Goal: Information Seeking & Learning: Learn about a topic

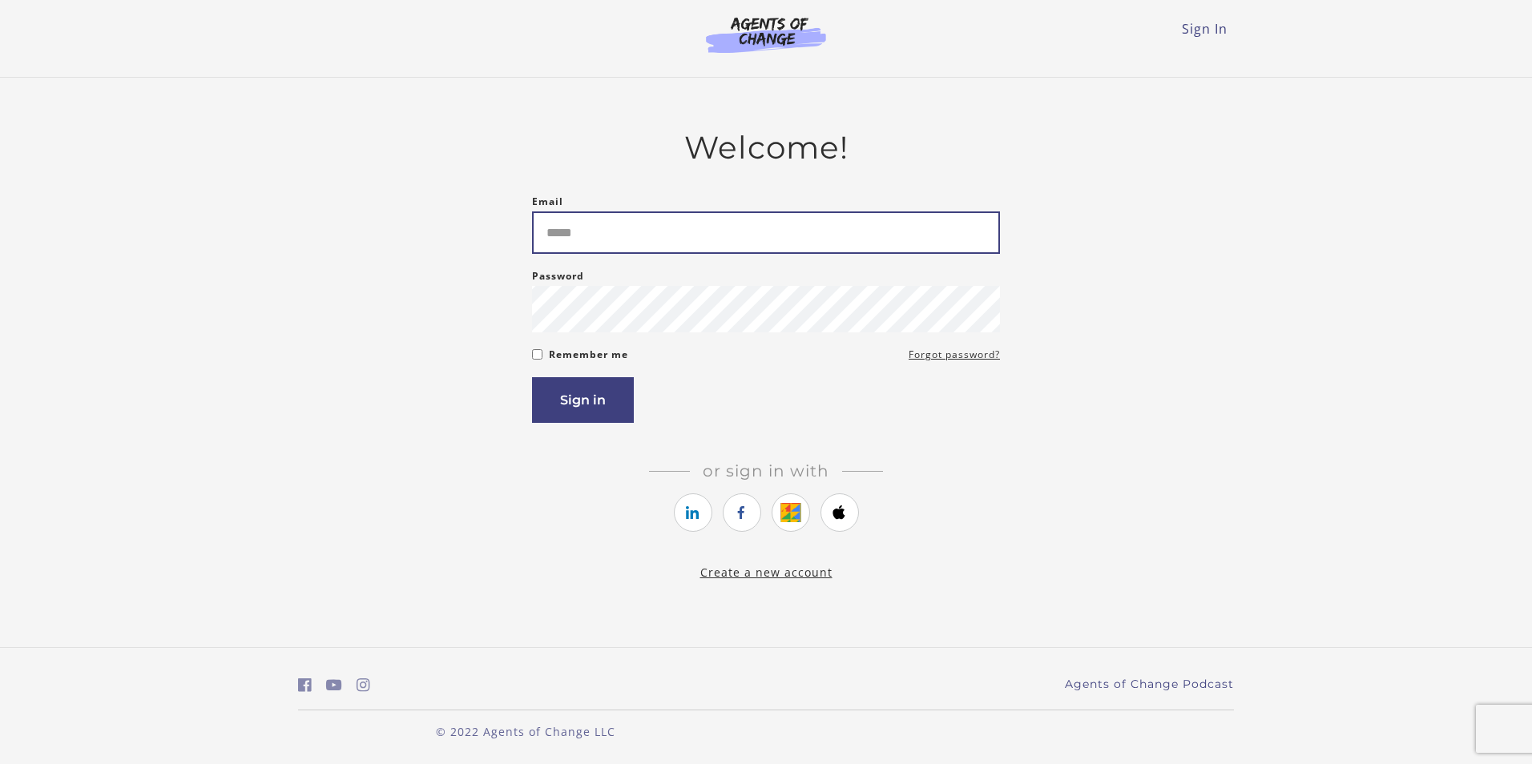
click at [775, 251] on input "Email" at bounding box center [766, 233] width 468 height 42
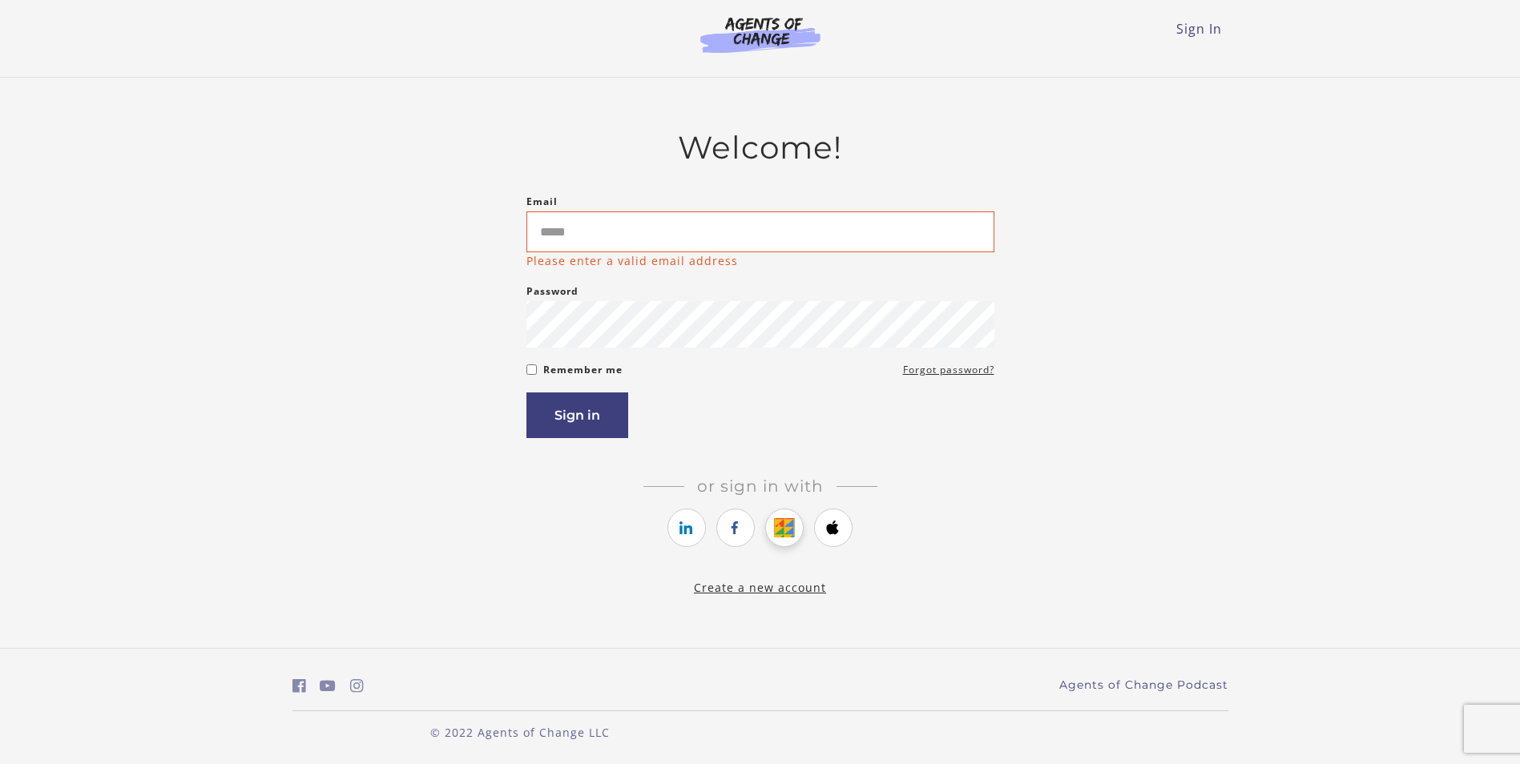
click at [788, 514] on link "https://courses.thinkific.com/users/auth/google?ss%5Breferral%5D=&ss%5Buser_ret…" at bounding box center [784, 528] width 38 height 38
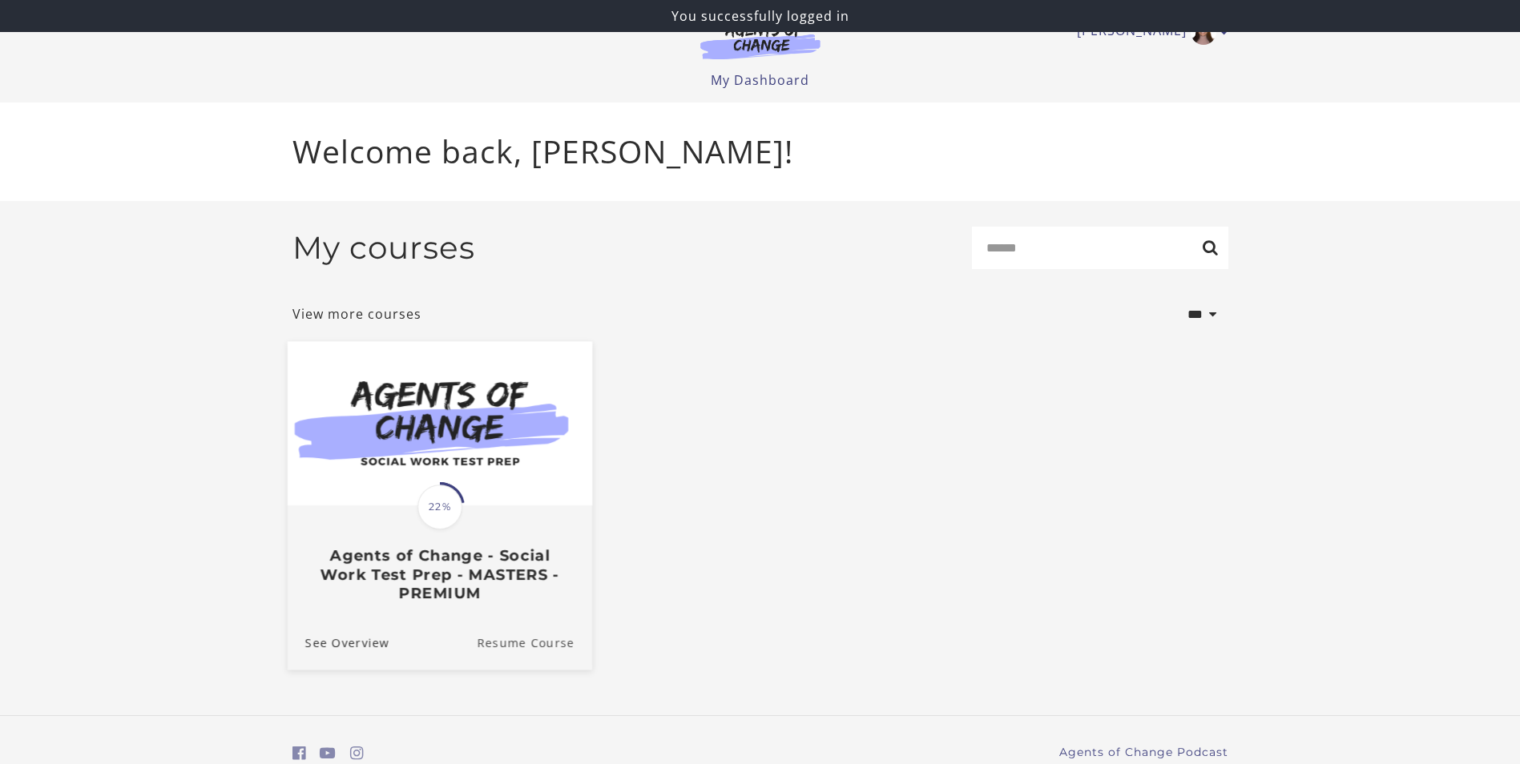
click at [530, 651] on link "Resume Course" at bounding box center [534, 642] width 115 height 54
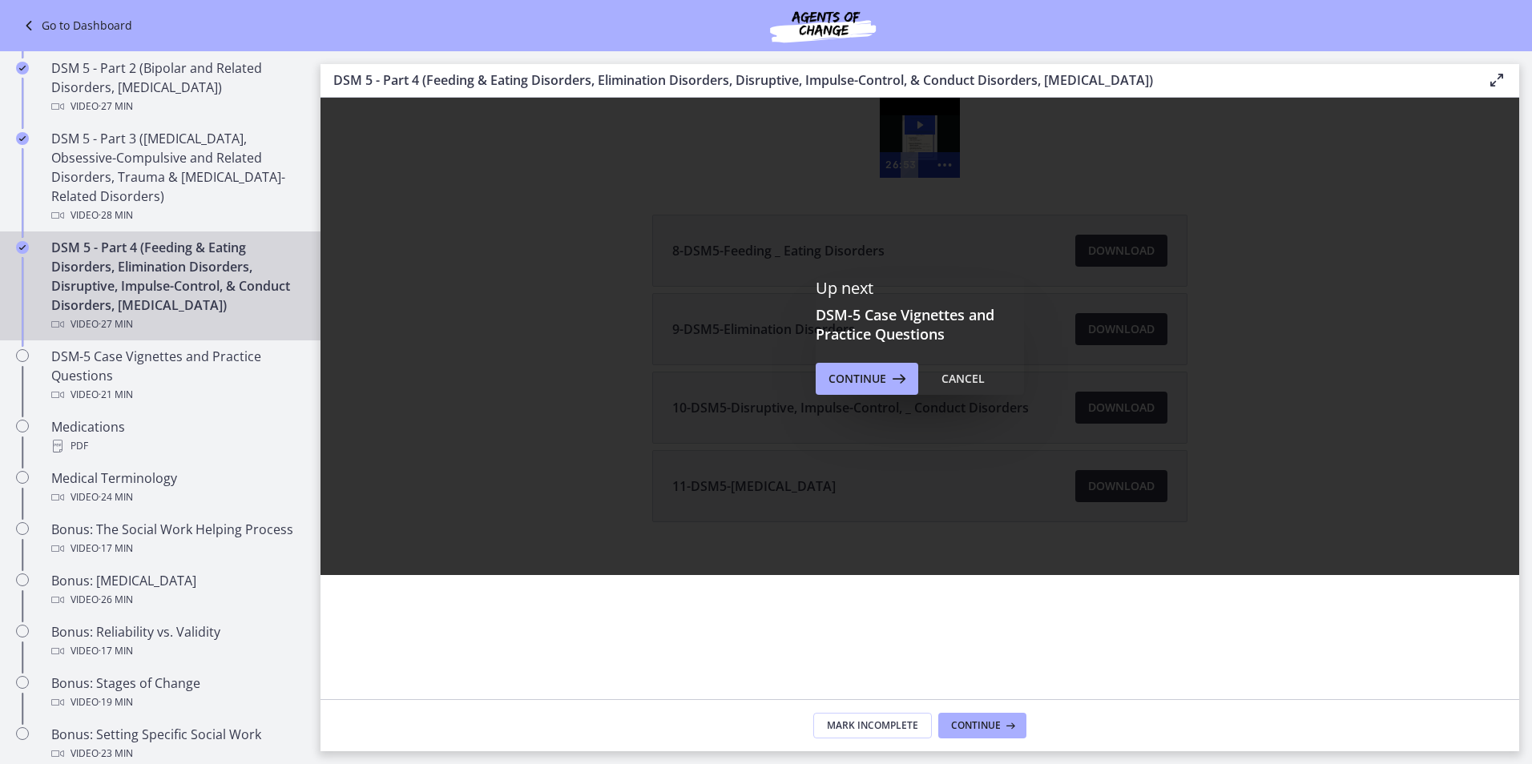
click at [896, 361] on div "Up next DSM-5 Case Vignettes and Practice Questions Continue Cancel" at bounding box center [920, 336] width 208 height 117
click at [897, 373] on icon at bounding box center [897, 378] width 22 height 19
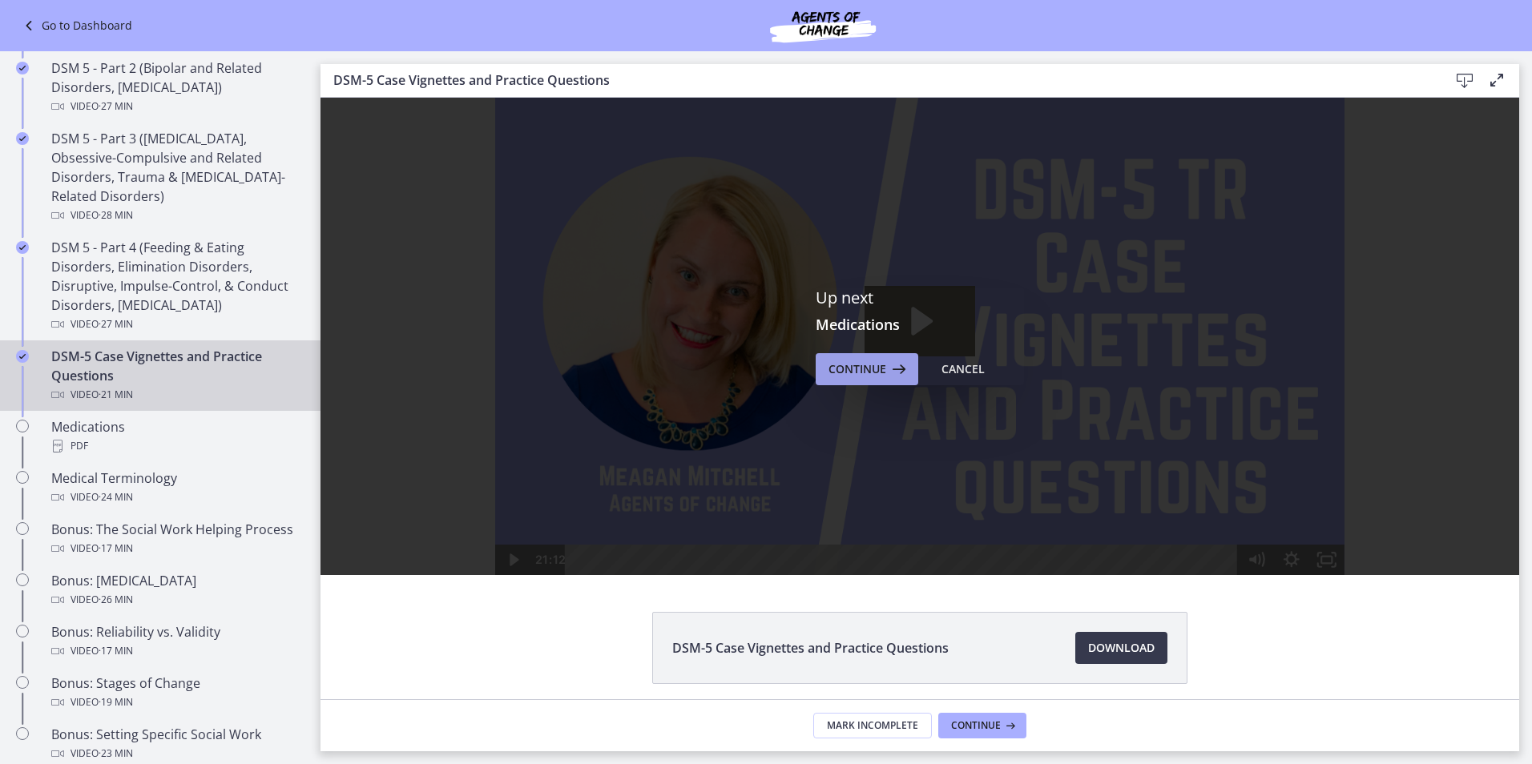
click at [886, 372] on icon at bounding box center [897, 369] width 22 height 19
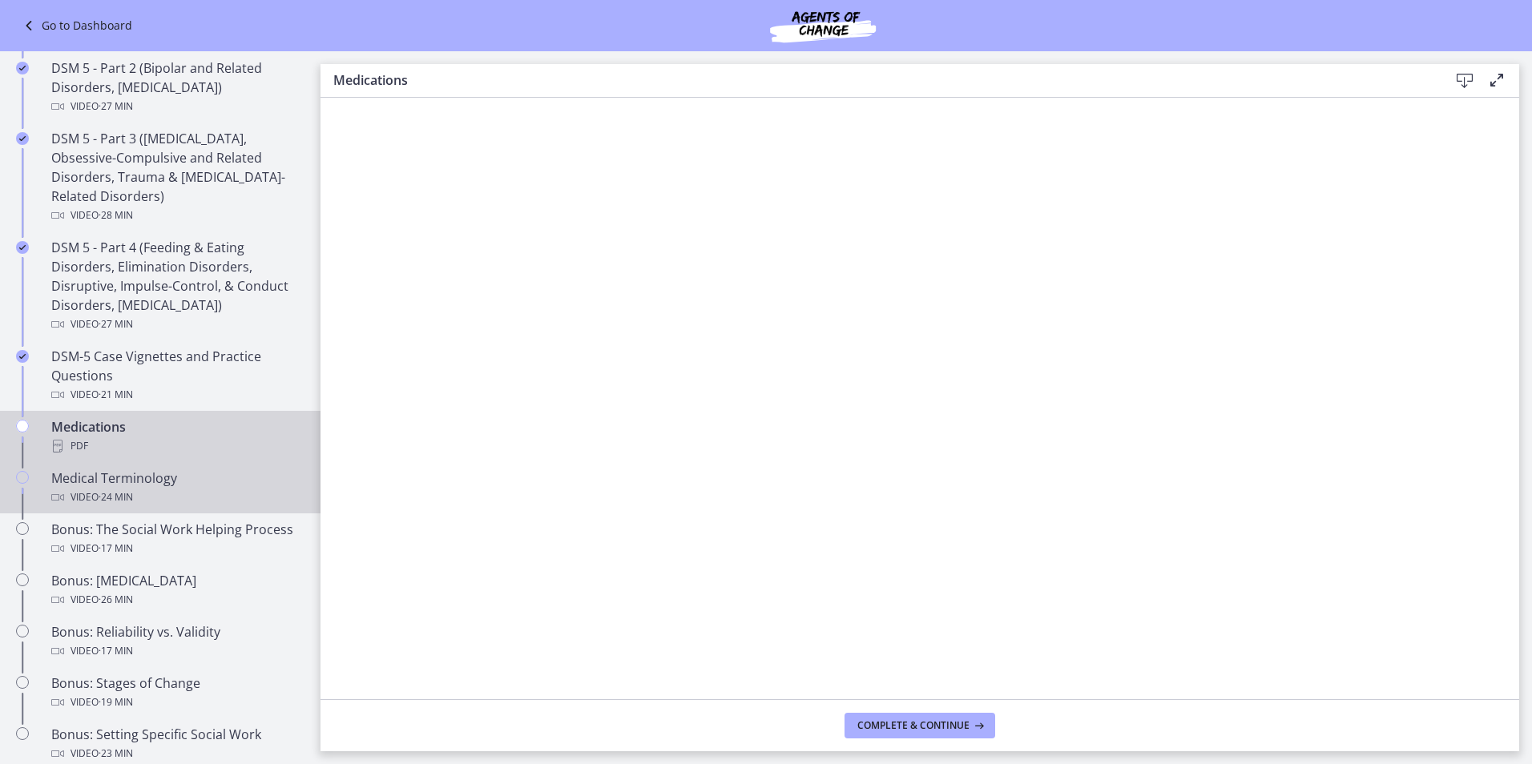
click at [151, 489] on div "Video · 24 min" at bounding box center [176, 497] width 250 height 19
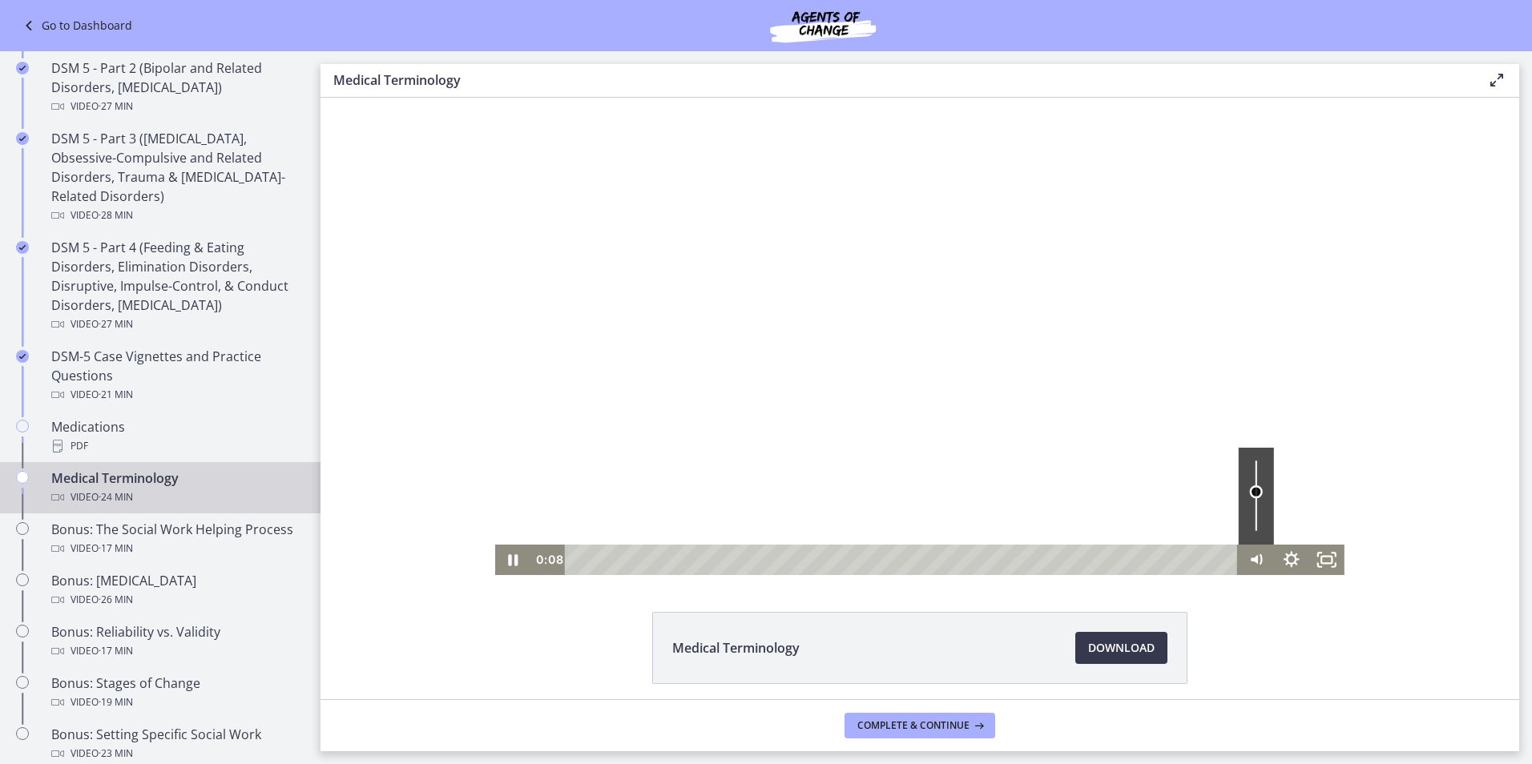
drag, startPoint x: 1247, startPoint y: 465, endPoint x: 1244, endPoint y: 492, distance: 26.6
click at [1249, 492] on div "Volume" at bounding box center [1255, 492] width 13 height 13
click at [508, 564] on icon "Pause" at bounding box center [512, 560] width 35 height 30
